Goal: Navigation & Orientation: Understand site structure

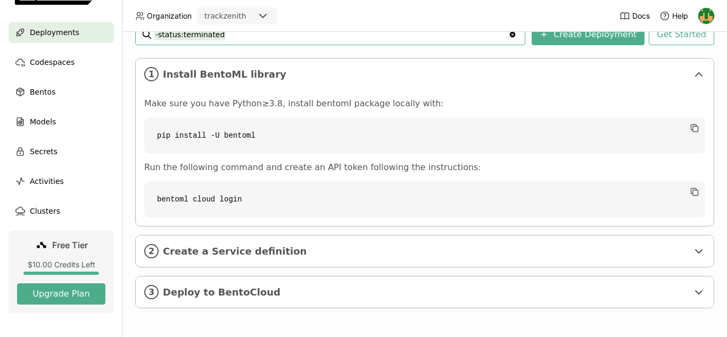
scroll to position [56, 0]
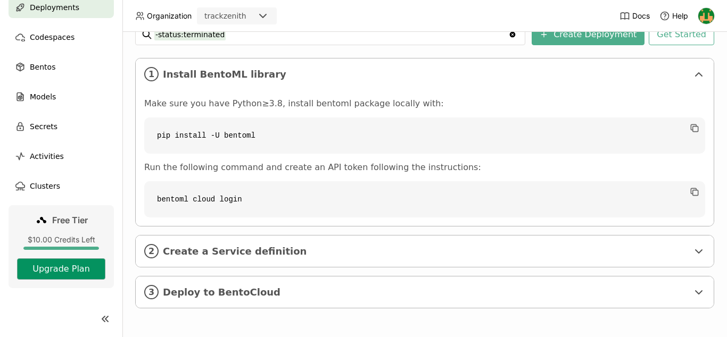
click at [79, 273] on button "Upgrade Plan" at bounding box center [61, 269] width 88 height 21
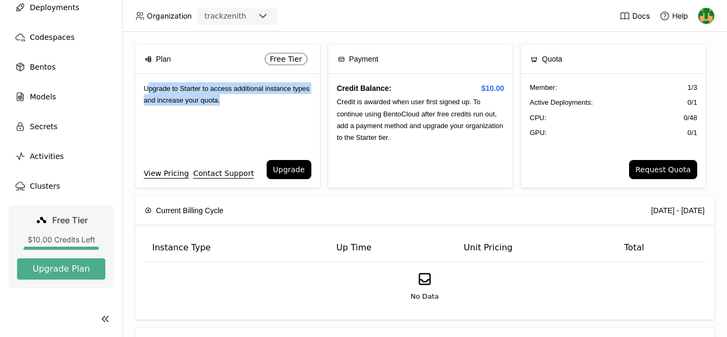
drag, startPoint x: 235, startPoint y: 105, endPoint x: 150, endPoint y: 91, distance: 86.9
click at [150, 91] on div "Upgrade to Starter to access additional instance types and increase your quota." at bounding box center [227, 117] width 185 height 86
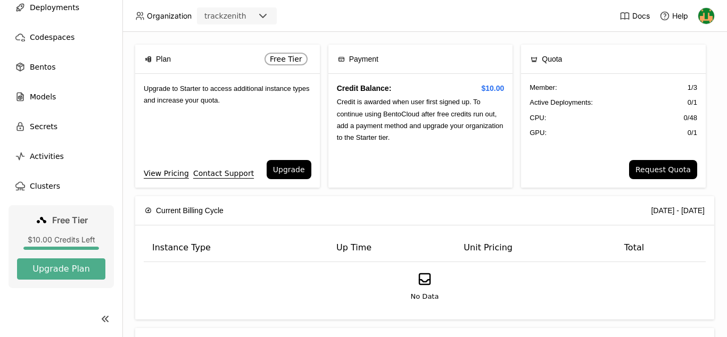
click at [150, 91] on span "Upgrade to Starter to access additional instance types and increase your quota." at bounding box center [227, 95] width 166 height 20
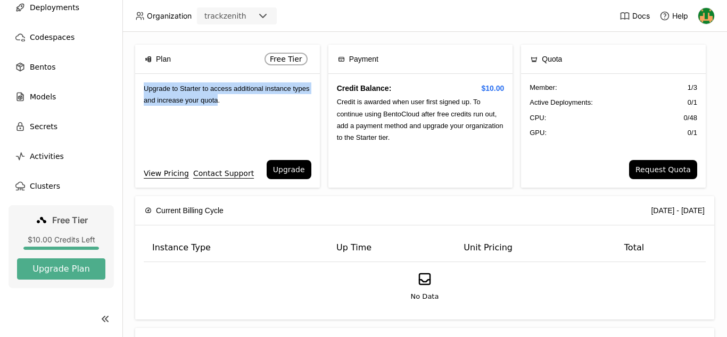
drag, startPoint x: 150, startPoint y: 91, endPoint x: 213, endPoint y: 97, distance: 63.6
click at [213, 97] on span "Upgrade to Starter to access additional instance types and increase your quota." at bounding box center [227, 95] width 166 height 20
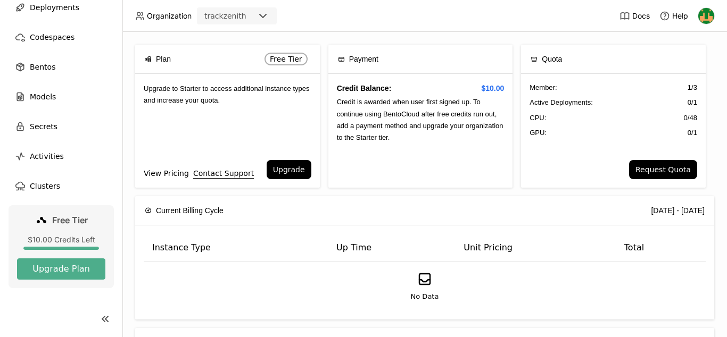
click at [161, 172] on link "View Pricing" at bounding box center [166, 174] width 45 height 12
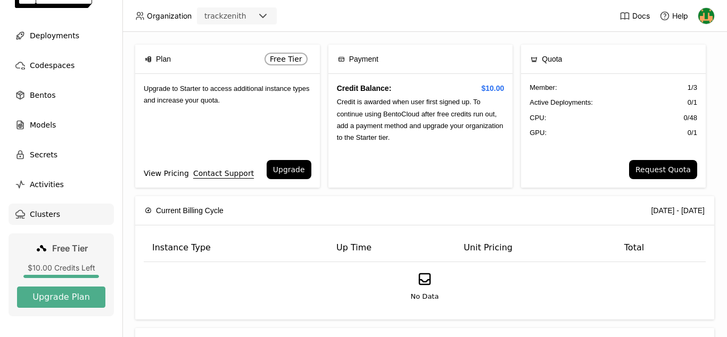
scroll to position [0, 0]
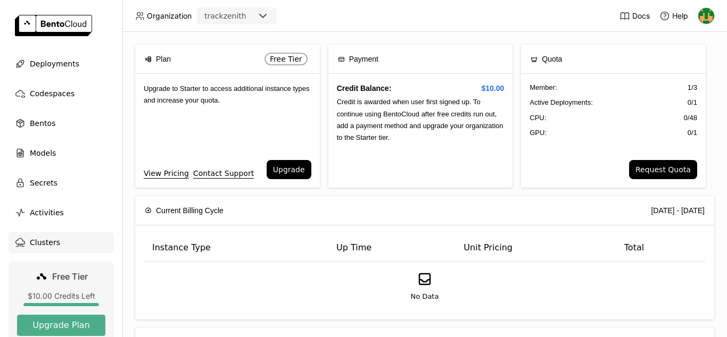
click at [48, 241] on span "Clusters" at bounding box center [45, 242] width 30 height 13
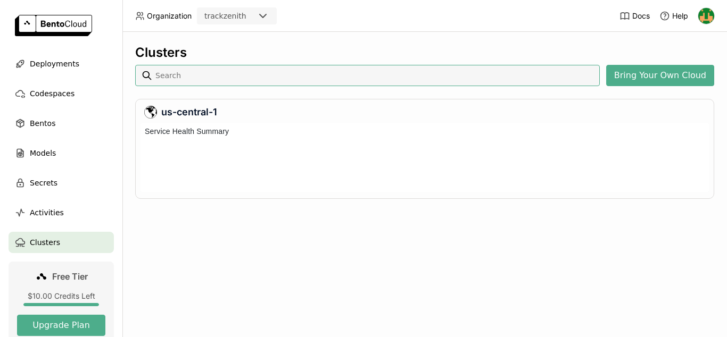
scroll to position [69, 568]
click at [60, 65] on span "Deployments" at bounding box center [55, 63] width 50 height 13
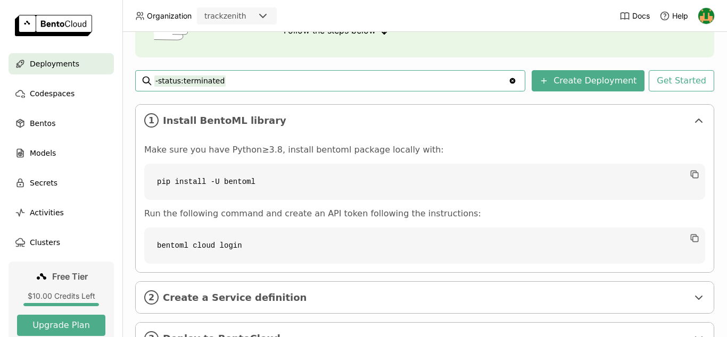
scroll to position [168, 0]
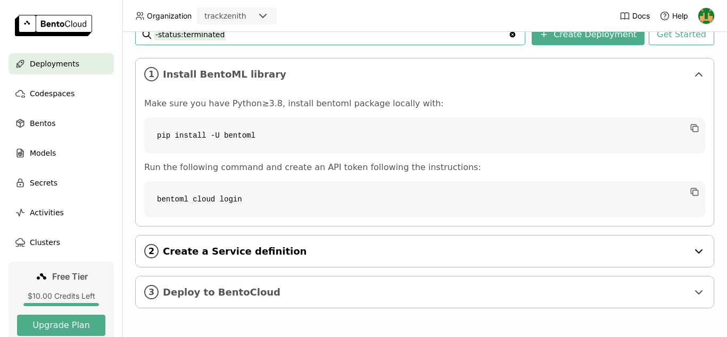
click at [701, 252] on icon at bounding box center [699, 251] width 13 height 13
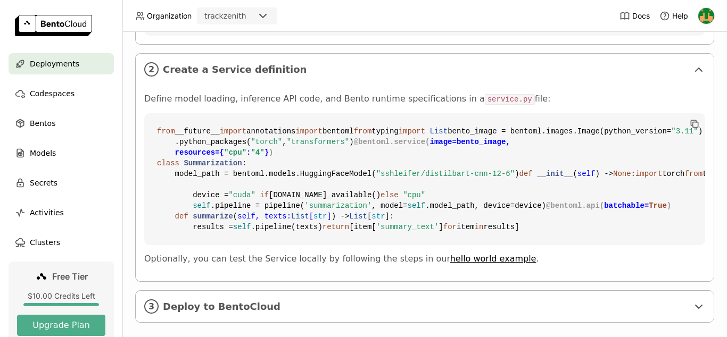
scroll to position [556, 0]
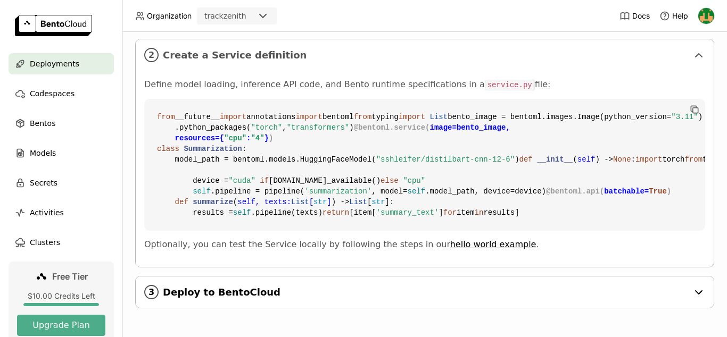
click at [695, 290] on icon at bounding box center [699, 292] width 13 height 13
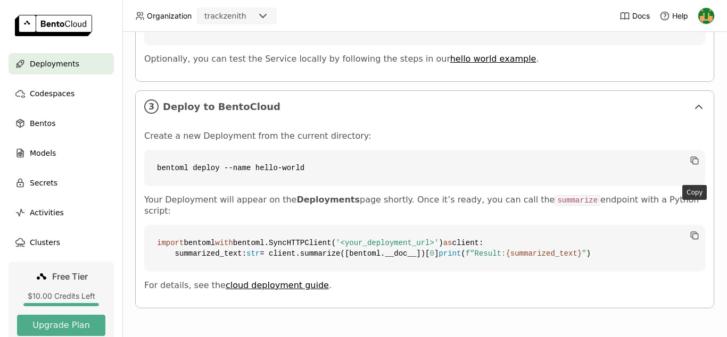
scroll to position [764, 0]
click at [46, 96] on span "Codespaces" at bounding box center [52, 93] width 45 height 13
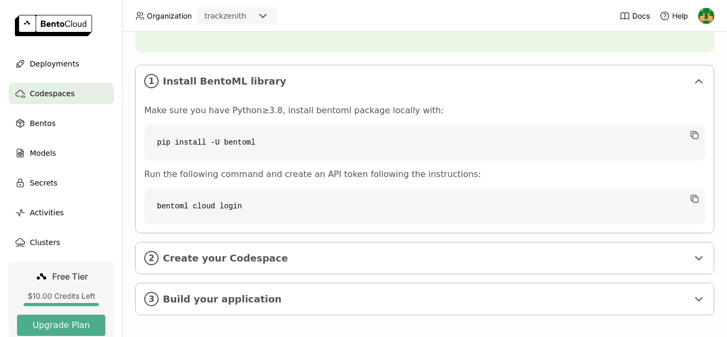
scroll to position [155, 0]
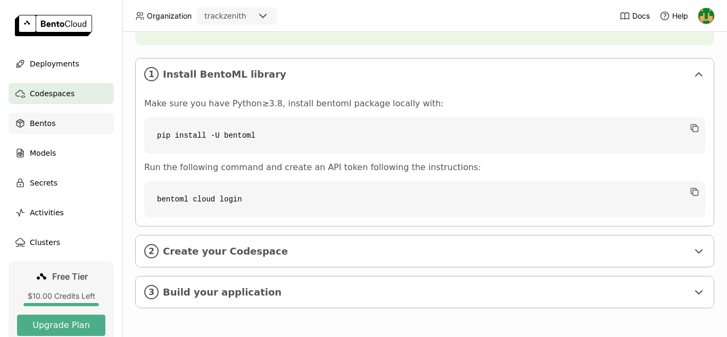
click at [51, 118] on span "Bentos" at bounding box center [43, 123] width 26 height 13
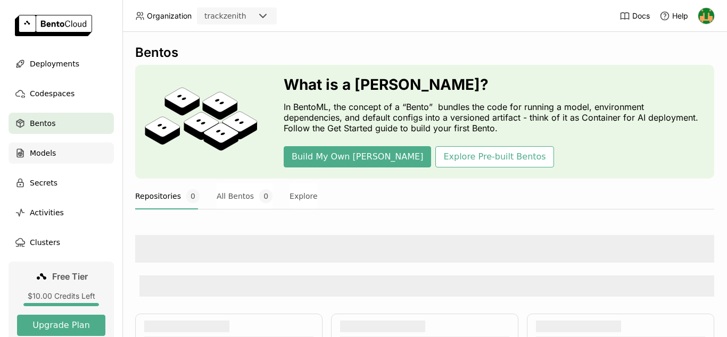
click at [58, 155] on div "Models" at bounding box center [61, 153] width 105 height 21
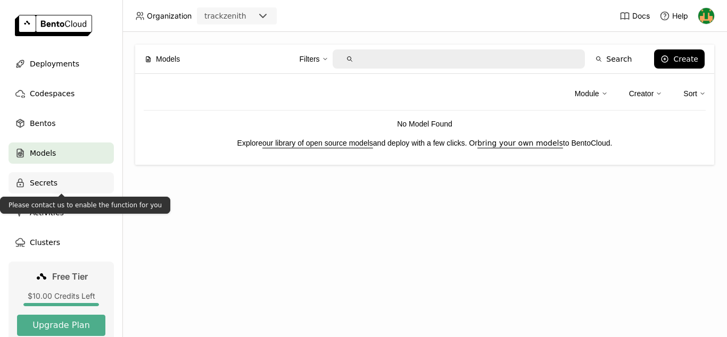
click at [57, 188] on div "Secrets" at bounding box center [61, 182] width 105 height 21
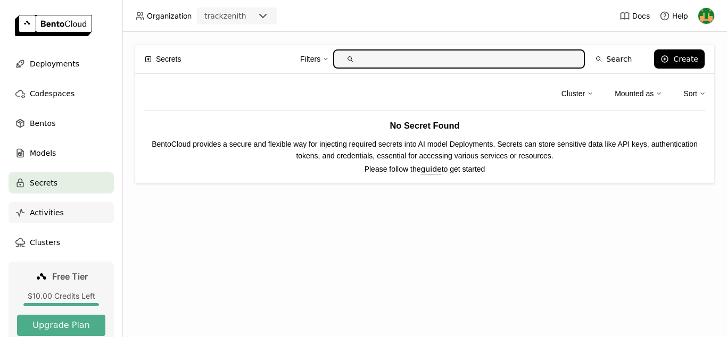
click at [72, 216] on div "Activities" at bounding box center [61, 212] width 105 height 21
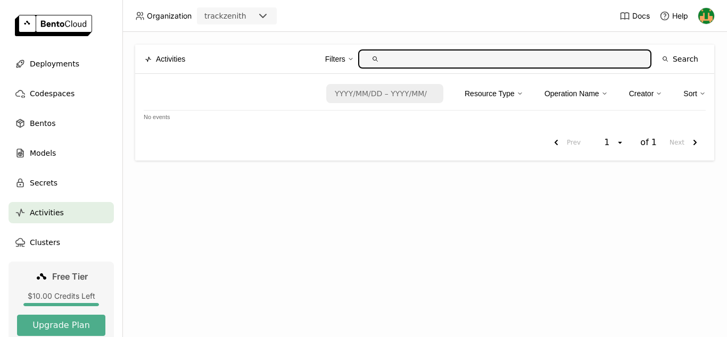
click at [89, 306] on div at bounding box center [61, 304] width 76 height 3
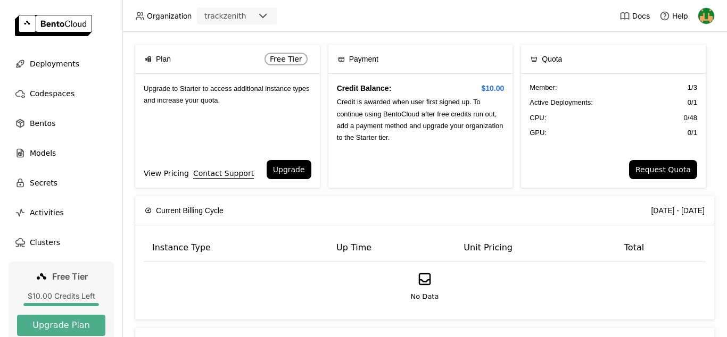
click at [168, 176] on link "View Pricing" at bounding box center [166, 174] width 45 height 12
click at [35, 121] on span "Bentos" at bounding box center [43, 123] width 26 height 13
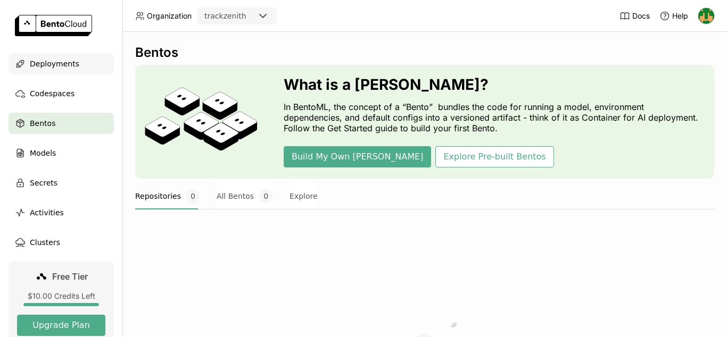
click at [54, 62] on span "Deployments" at bounding box center [55, 63] width 50 height 13
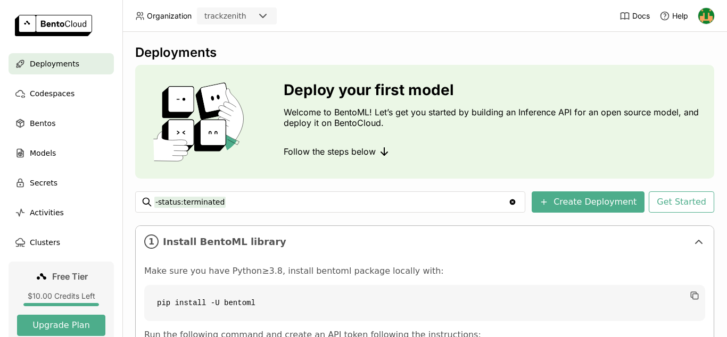
drag, startPoint x: 168, startPoint y: 13, endPoint x: 180, endPoint y: 13, distance: 12.2
click at [167, 13] on span "Organization" at bounding box center [169, 16] width 45 height 10
click at [225, 13] on div "trackzenith" at bounding box center [225, 16] width 42 height 11
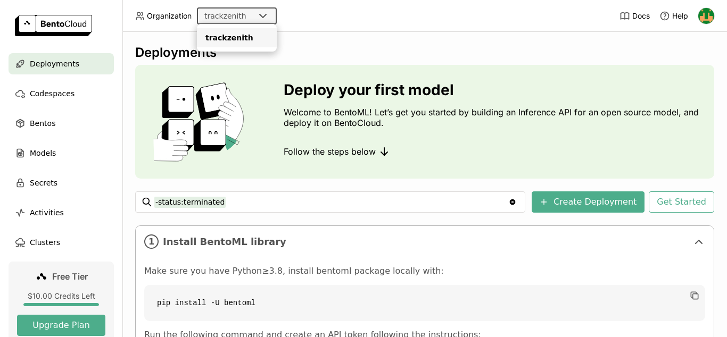
click at [251, 13] on div "trackzenith" at bounding box center [227, 16] width 59 height 15
click at [705, 13] on img at bounding box center [706, 16] width 16 height 16
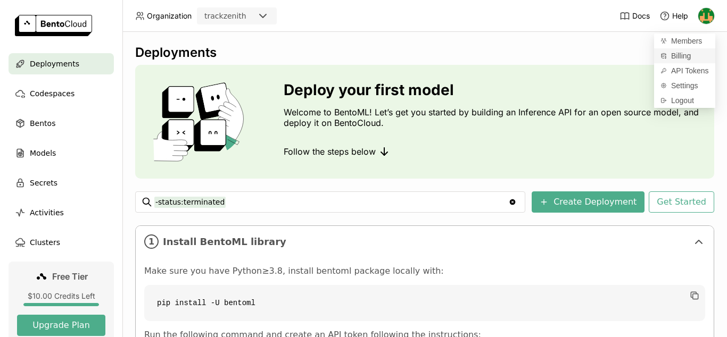
click at [683, 56] on span "Billing" at bounding box center [681, 56] width 20 height 10
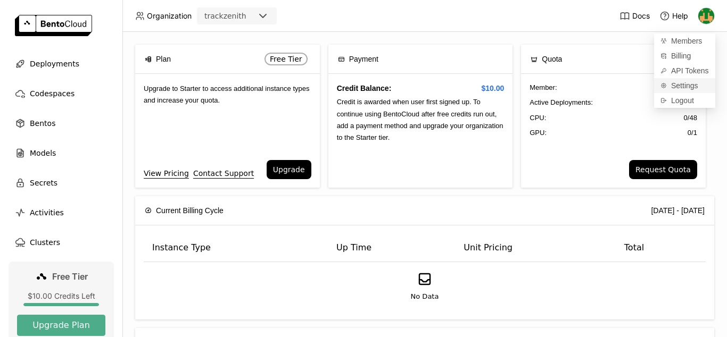
click at [682, 87] on span "Settings" at bounding box center [684, 86] width 27 height 10
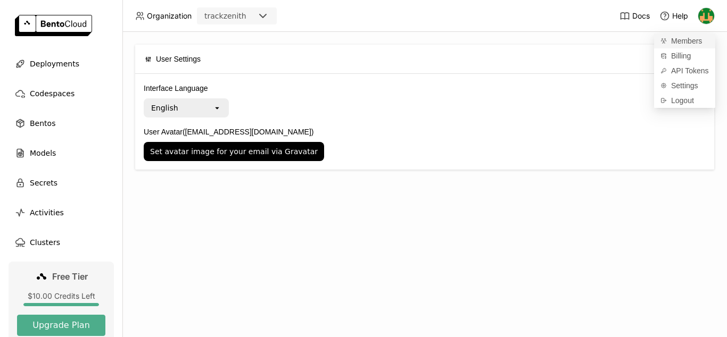
click at [682, 44] on span "Members" at bounding box center [686, 41] width 31 height 10
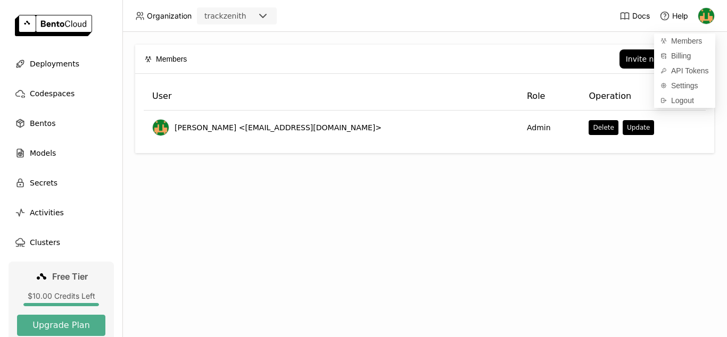
click at [443, 175] on div "Members Invite new member User Role Operation [PERSON_NAME] <[EMAIL_ADDRESS][DO…" at bounding box center [424, 185] width 605 height 306
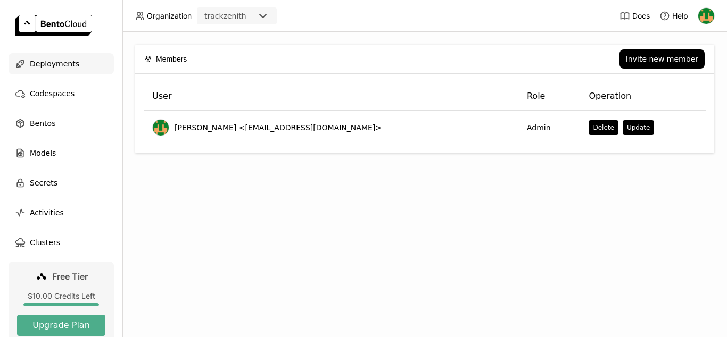
click at [59, 63] on span "Deployments" at bounding box center [55, 63] width 50 height 13
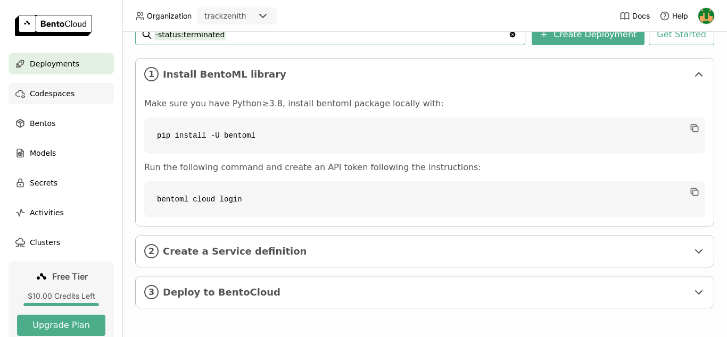
click at [59, 92] on span "Codespaces" at bounding box center [52, 93] width 45 height 13
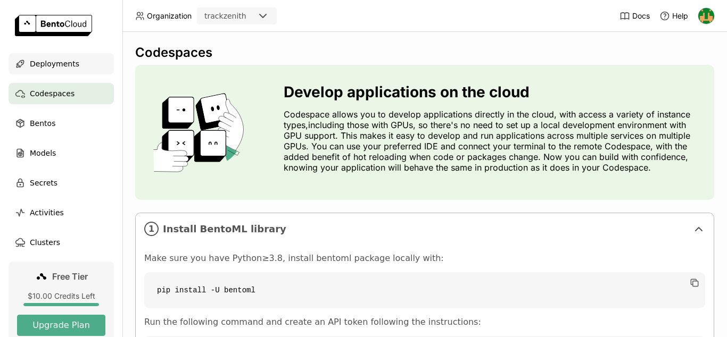
click at [61, 65] on span "Deployments" at bounding box center [55, 63] width 50 height 13
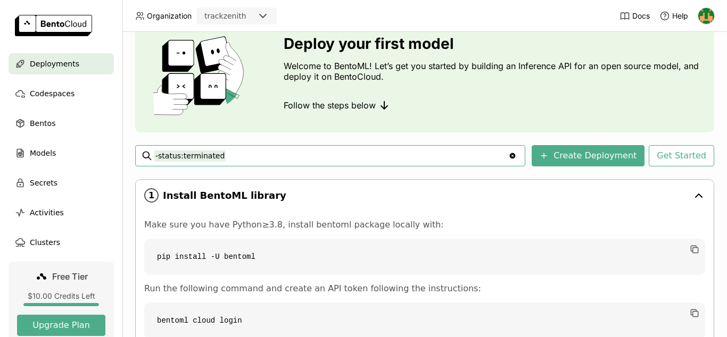
scroll to position [168, 0]
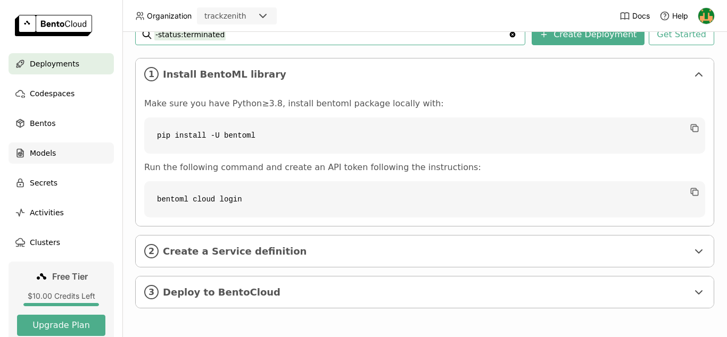
click at [64, 158] on div "Models" at bounding box center [61, 153] width 105 height 21
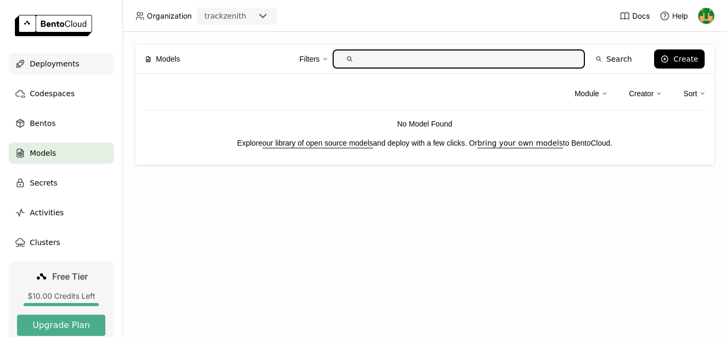
click at [64, 64] on span "Deployments" at bounding box center [55, 63] width 50 height 13
